Goal: Check status: Check status

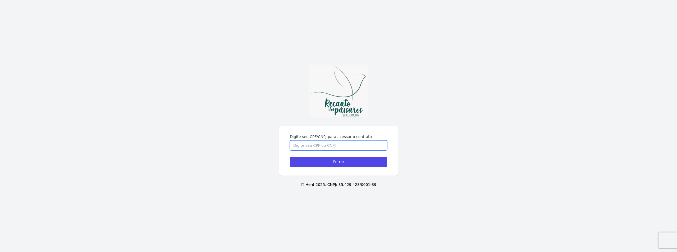
click at [327, 146] on input "Digite seu CPF/CNPJ para acessar o contrato" at bounding box center [338, 145] width 97 height 10
type input "02408892317"
click at [290, 157] on input "Entrar" at bounding box center [338, 162] width 97 height 10
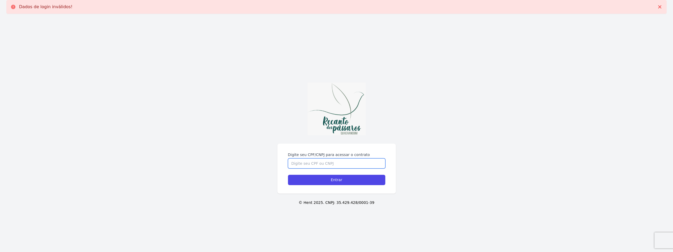
drag, startPoint x: 0, startPoint y: 0, endPoint x: 330, endPoint y: 164, distance: 368.8
click at [330, 164] on input "Digite seu CPF/CNPJ para acessar o contrato" at bounding box center [336, 163] width 97 height 10
type input "02408892317"
click at [288, 175] on input "Entrar" at bounding box center [336, 180] width 97 height 10
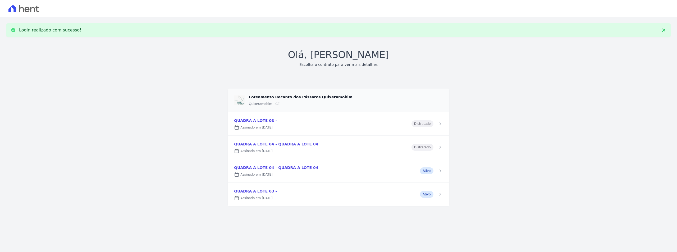
click at [205, 132] on div "Olá, Valdelane Oliveira Escolha o contrato para ver mais detalhes Loteamento Re…" at bounding box center [338, 127] width 664 height 158
click at [157, 123] on div "Olá, Valdelane Oliveira Escolha o contrato para ver mais detalhes Loteamento Re…" at bounding box center [338, 127] width 664 height 158
click at [276, 171] on link at bounding box center [338, 170] width 221 height 23
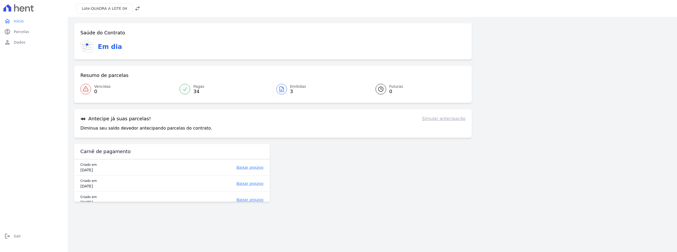
scroll to position [6, 0]
click at [25, 35] on link "paid Parcelas" at bounding box center [33, 31] width 63 height 11
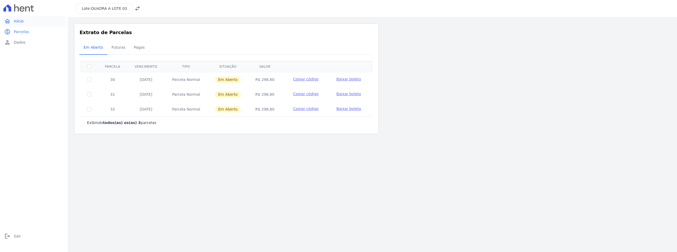
click at [17, 21] on span "Início" at bounding box center [19, 21] width 10 height 5
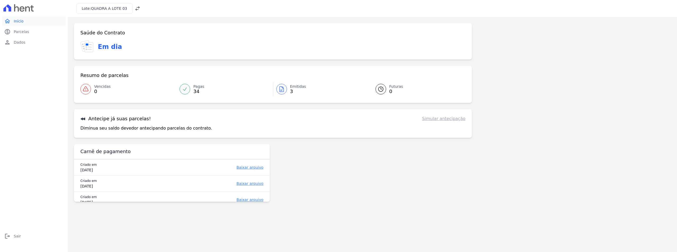
click at [10, 24] on icon "home" at bounding box center [7, 21] width 6 height 6
click at [13, 11] on icon at bounding box center [18, 7] width 30 height 7
click at [19, 9] on icon at bounding box center [16, 7] width 5 height 7
